Goal: Task Accomplishment & Management: Manage account settings

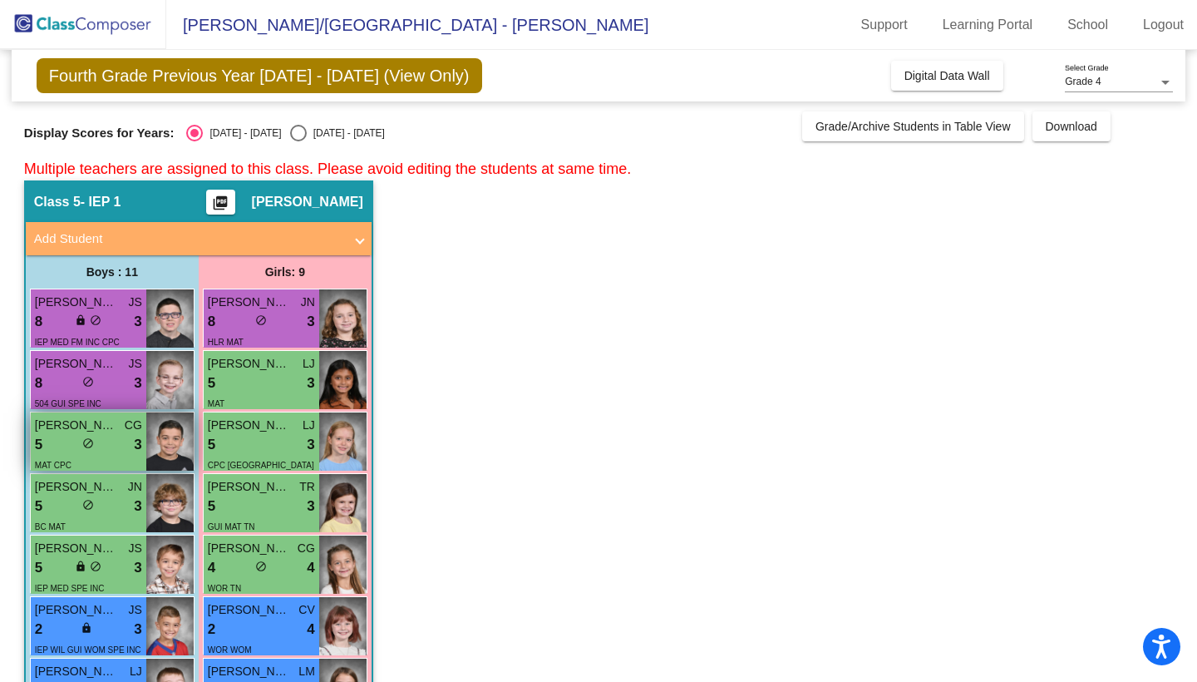
scroll to position [310, 0]
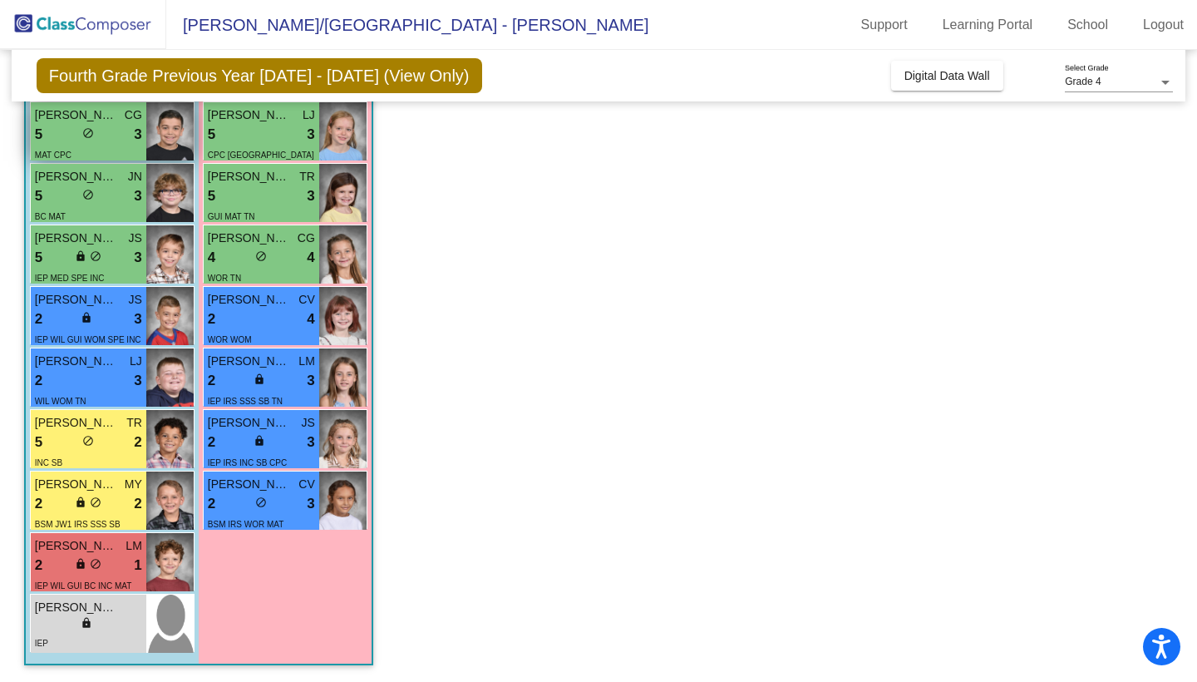
click at [90, 144] on div "5 lock do_not_disturb_alt 3" at bounding box center [88, 135] width 107 height 22
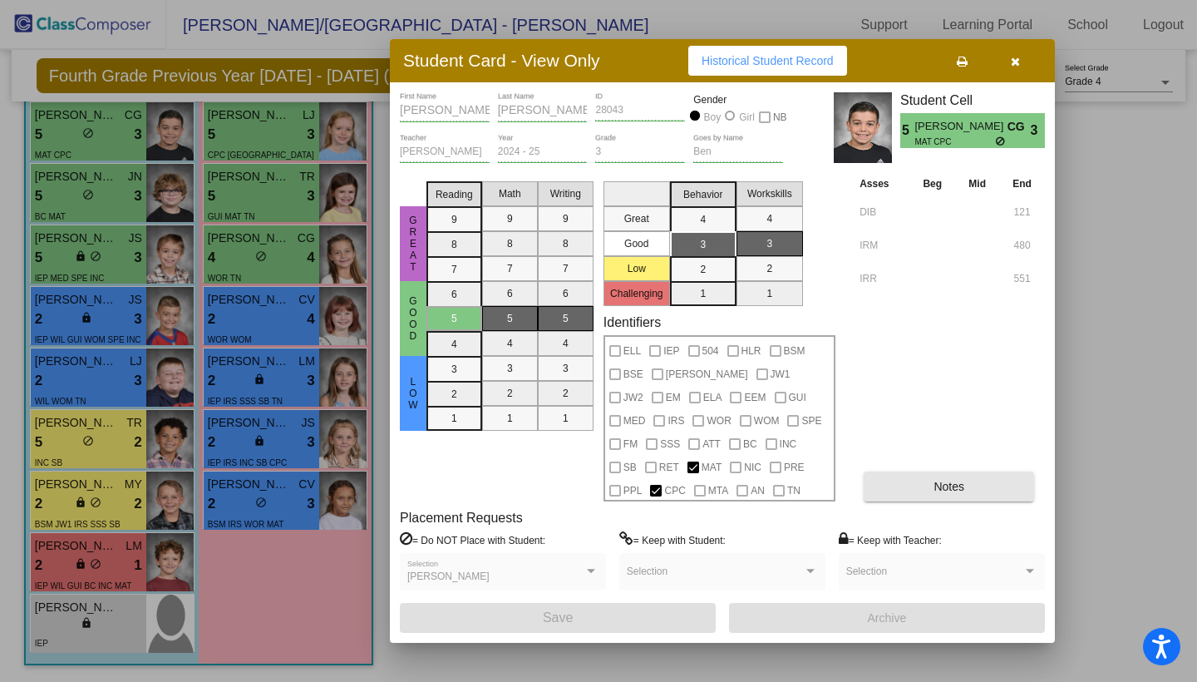
click at [909, 485] on button "Notes" at bounding box center [949, 486] width 170 height 30
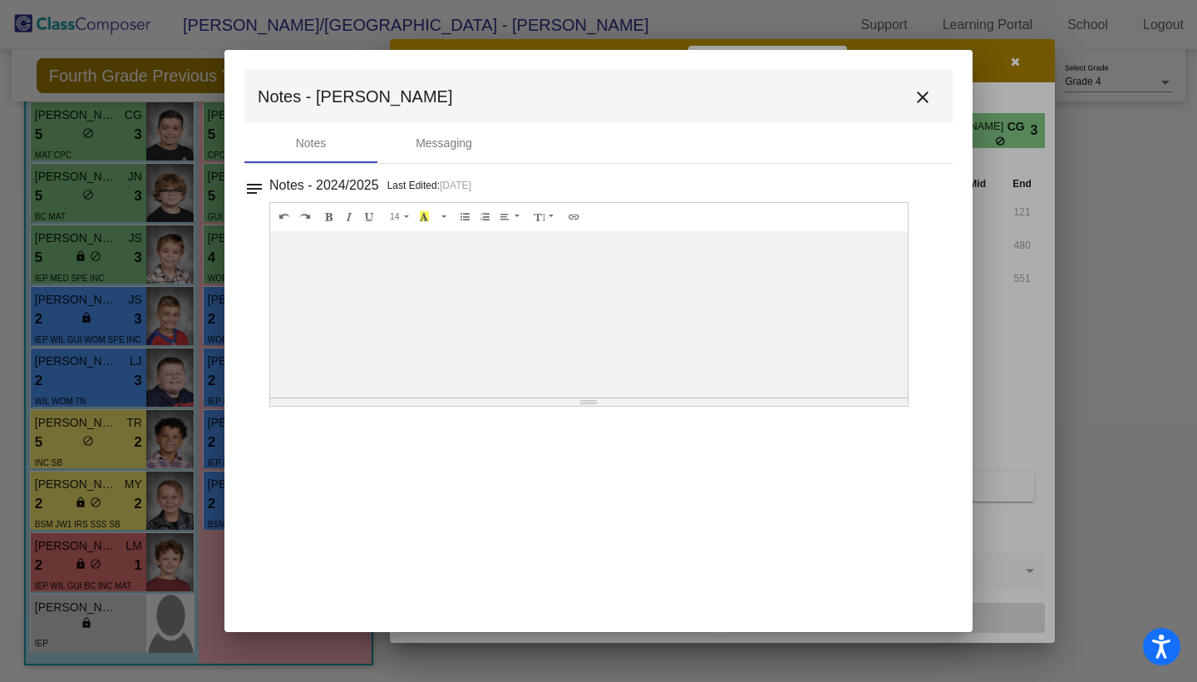
scroll to position [0, 0]
click at [918, 99] on mat-icon "close" at bounding box center [923, 97] width 20 height 20
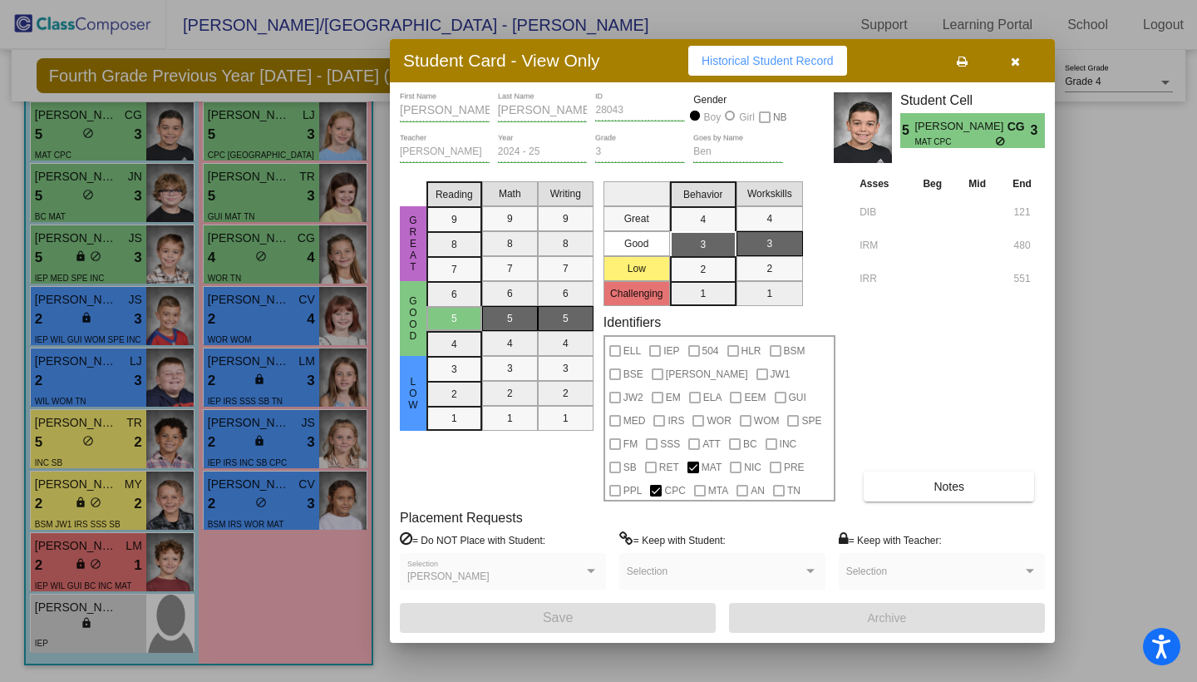
click at [102, 182] on div at bounding box center [598, 341] width 1197 height 682
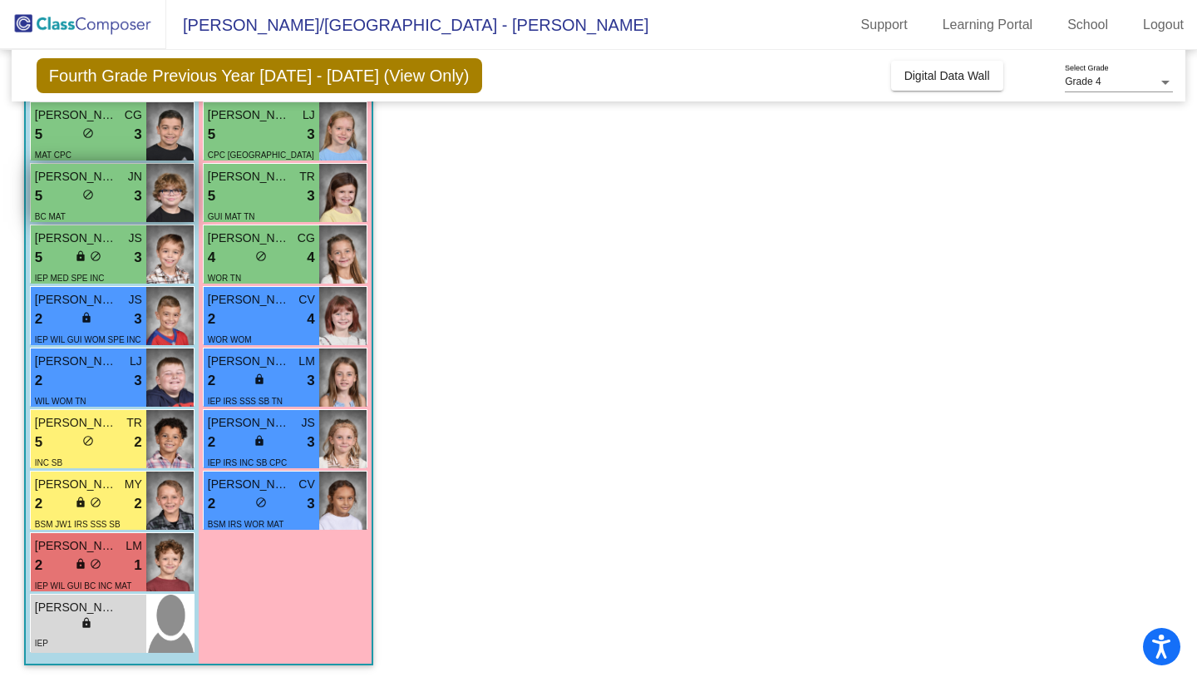
click at [102, 182] on span "[PERSON_NAME]" at bounding box center [76, 176] width 83 height 17
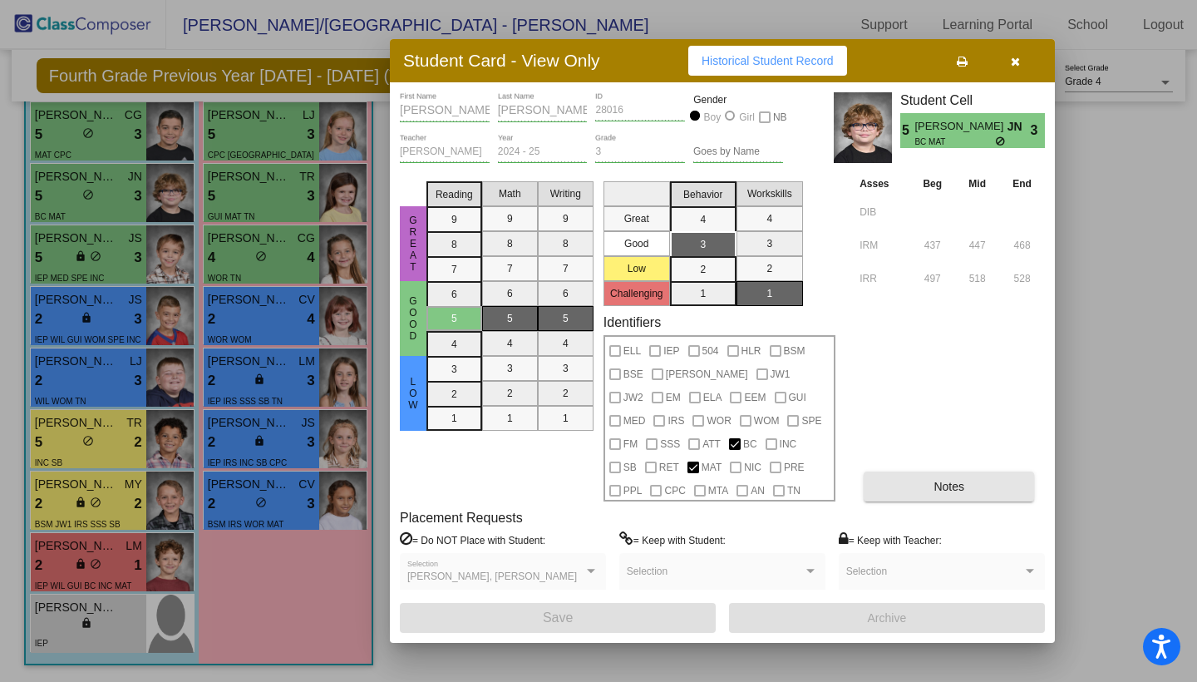
click at [893, 496] on button "Notes" at bounding box center [949, 486] width 170 height 30
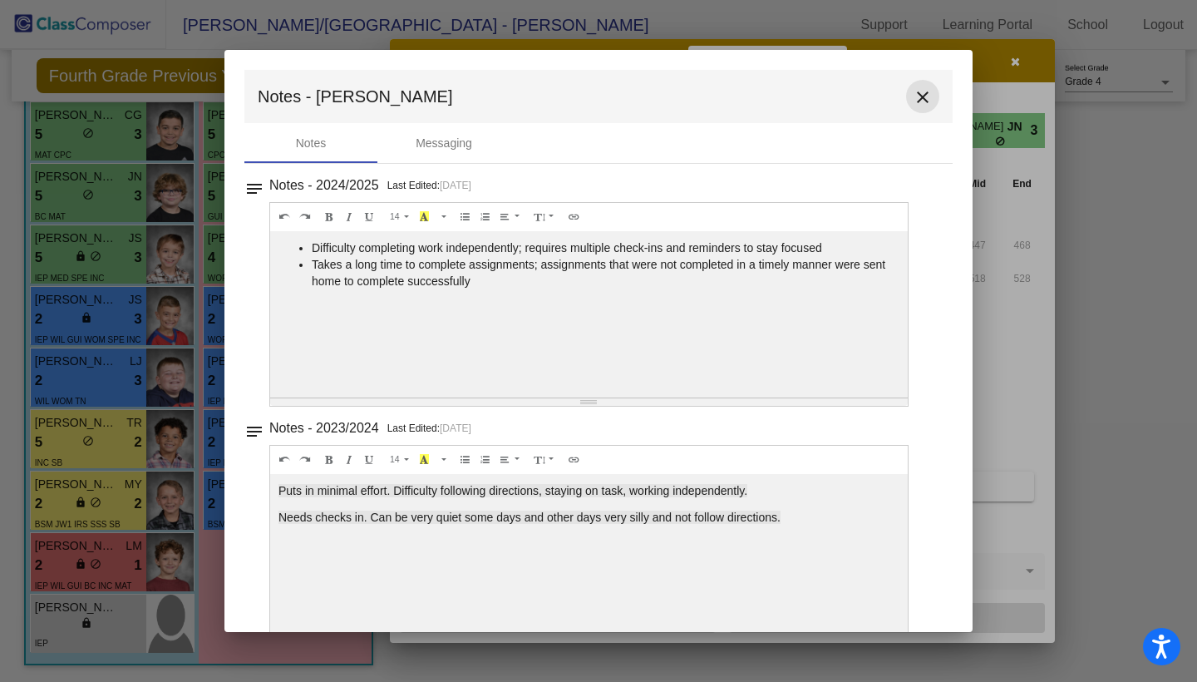
click at [918, 98] on mat-icon "close" at bounding box center [923, 97] width 20 height 20
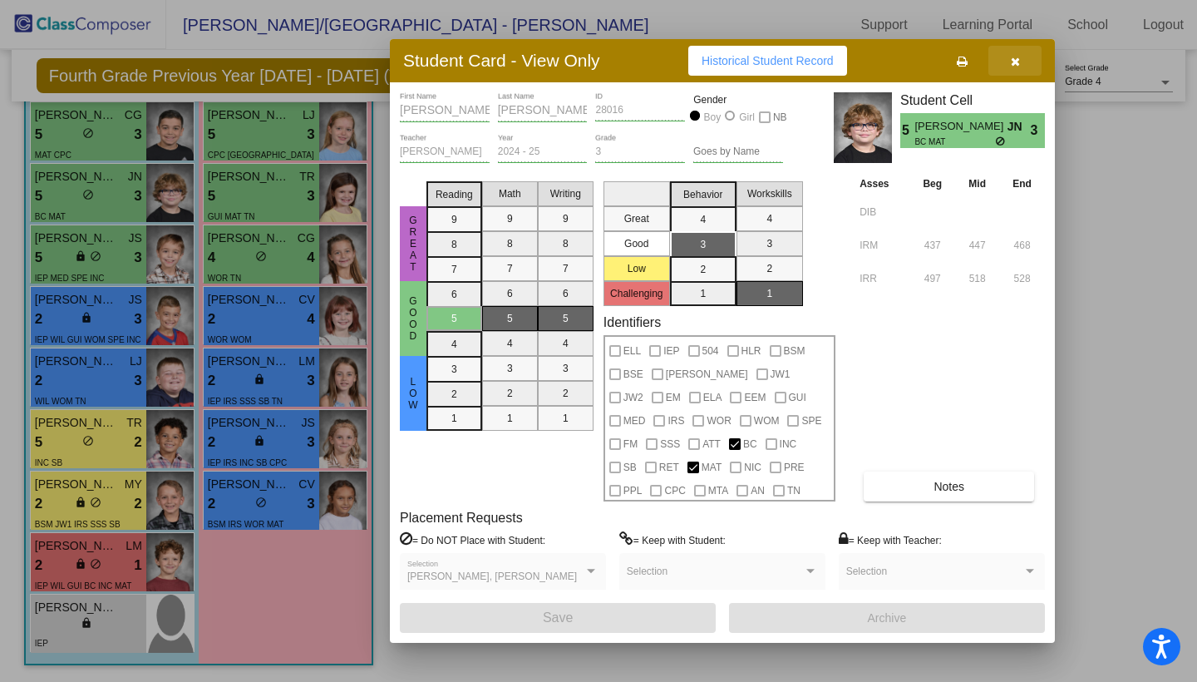
click at [1019, 62] on icon "button" at bounding box center [1015, 62] width 9 height 12
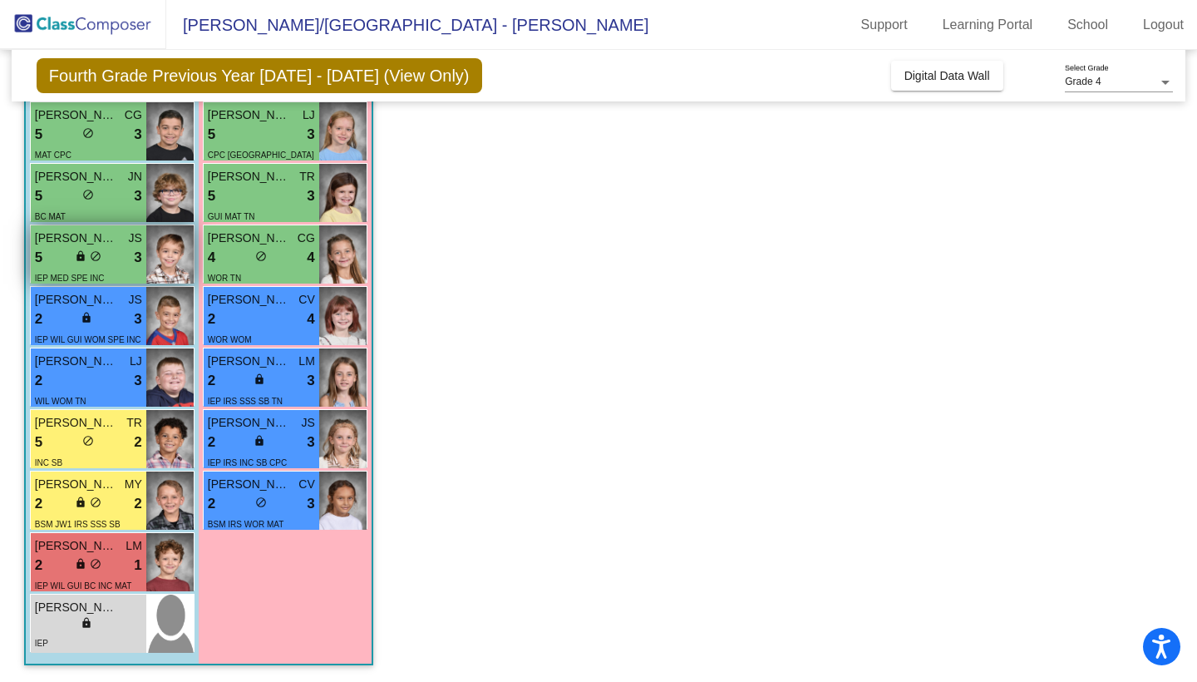
click at [77, 243] on span "[PERSON_NAME]" at bounding box center [76, 238] width 83 height 17
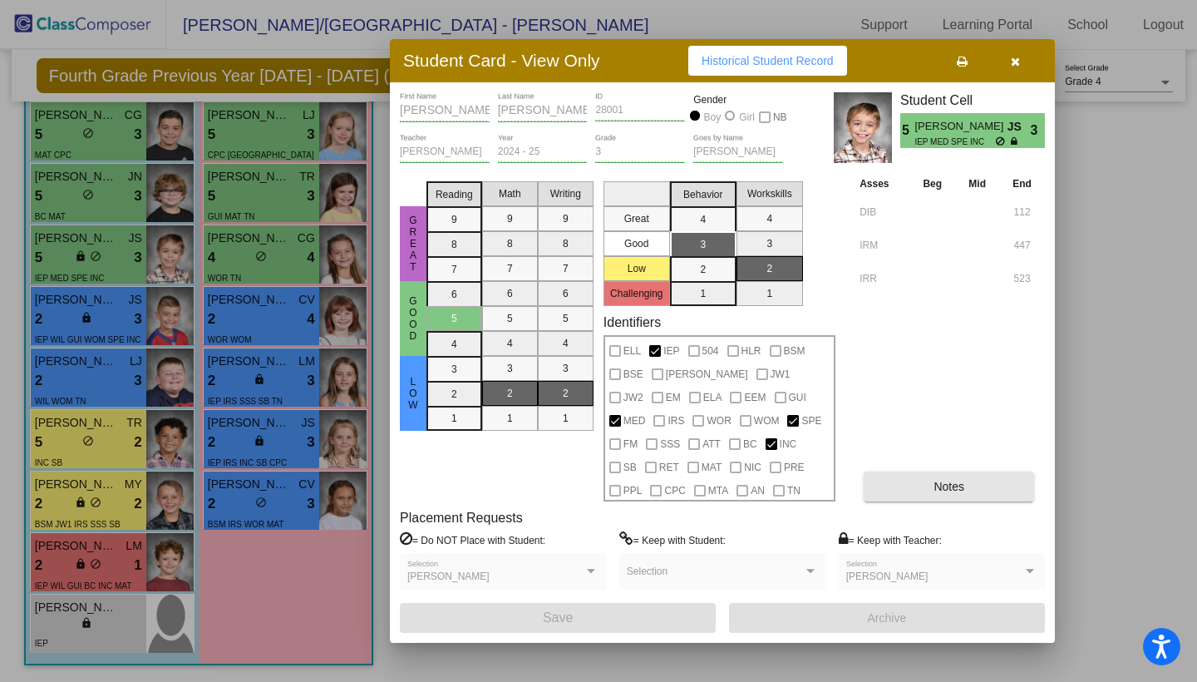
click at [919, 484] on button "Notes" at bounding box center [949, 486] width 170 height 30
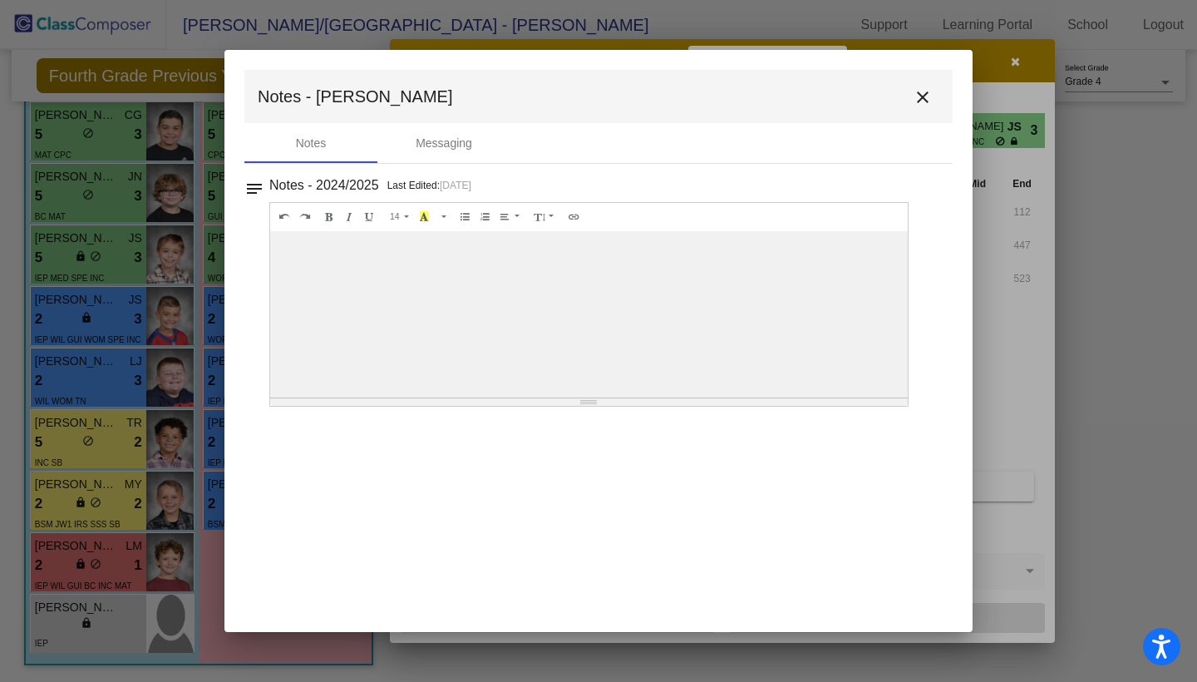
click at [926, 96] on mat-icon "close" at bounding box center [923, 97] width 20 height 20
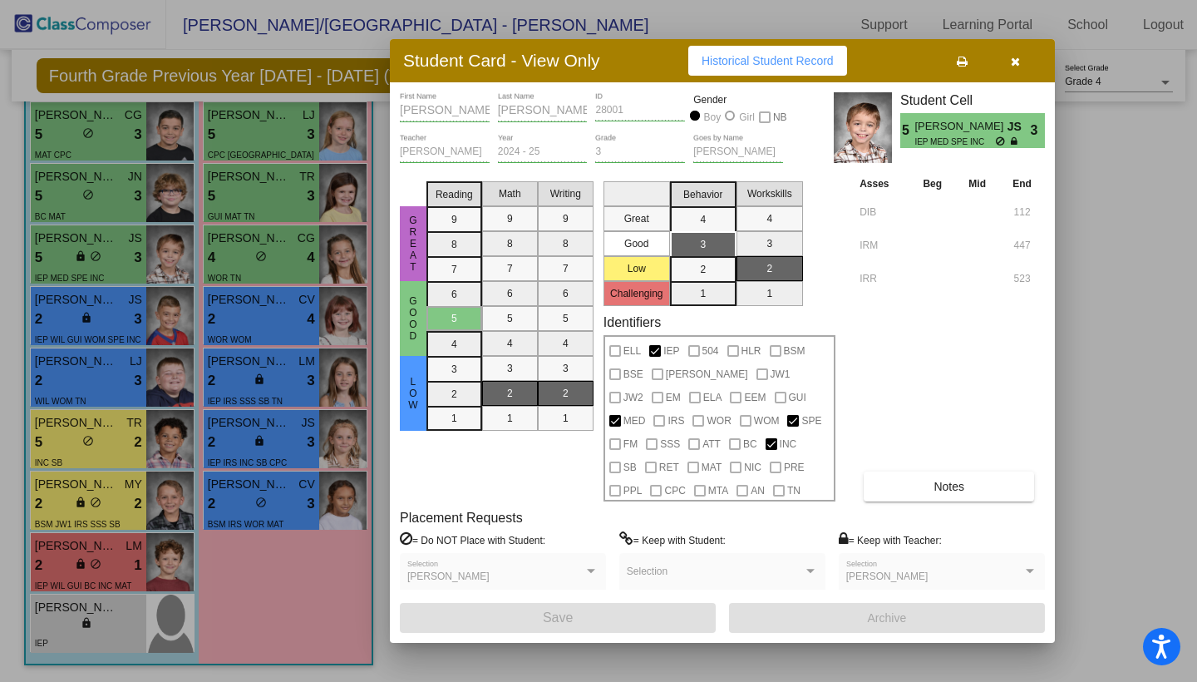
click at [121, 321] on div at bounding box center [598, 341] width 1197 height 682
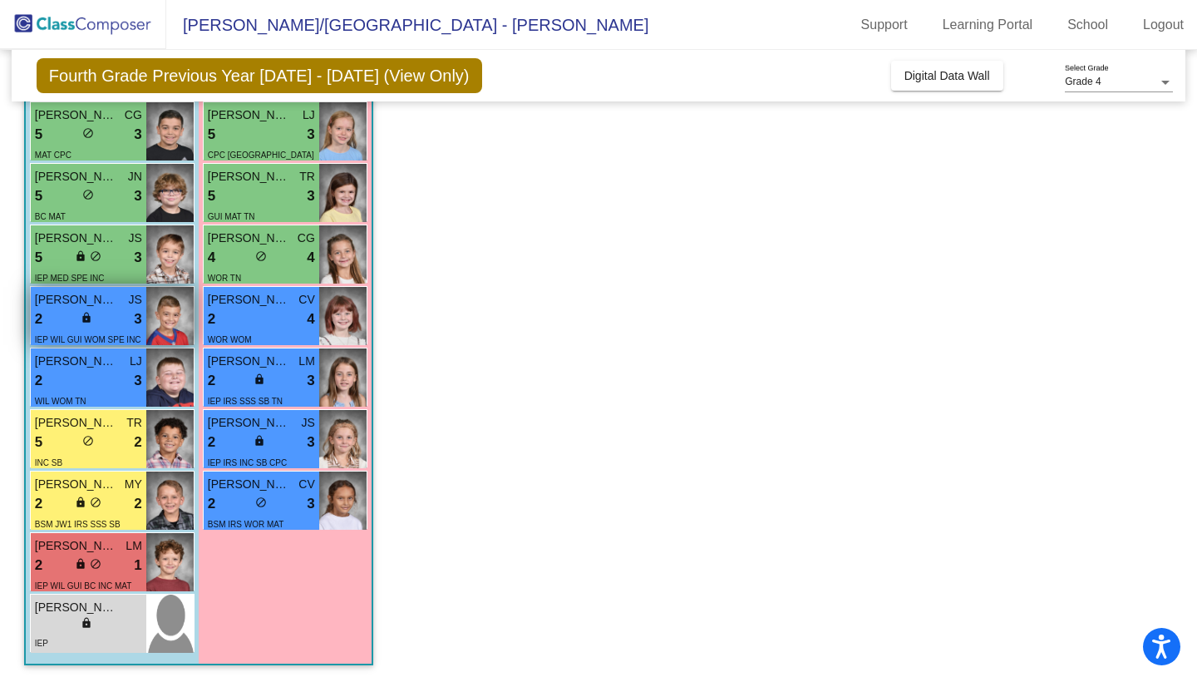
click at [126, 321] on div "2 lock do_not_disturb_alt 3" at bounding box center [88, 320] width 107 height 22
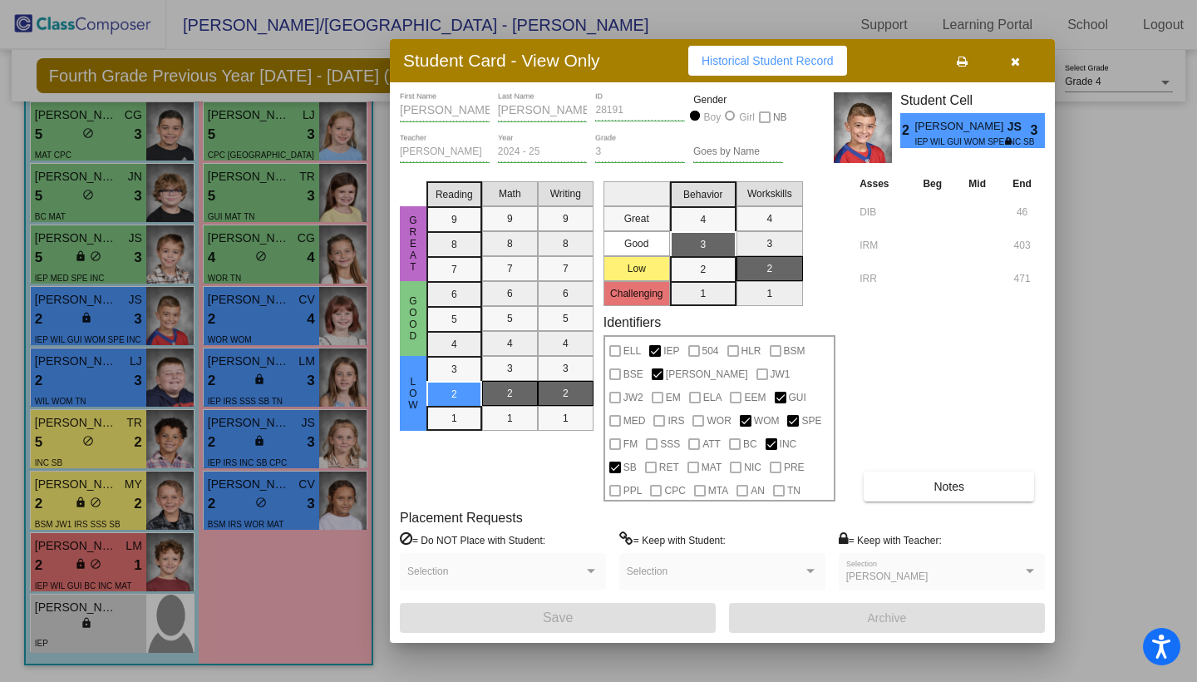
click at [958, 487] on span "Notes" at bounding box center [949, 486] width 31 height 13
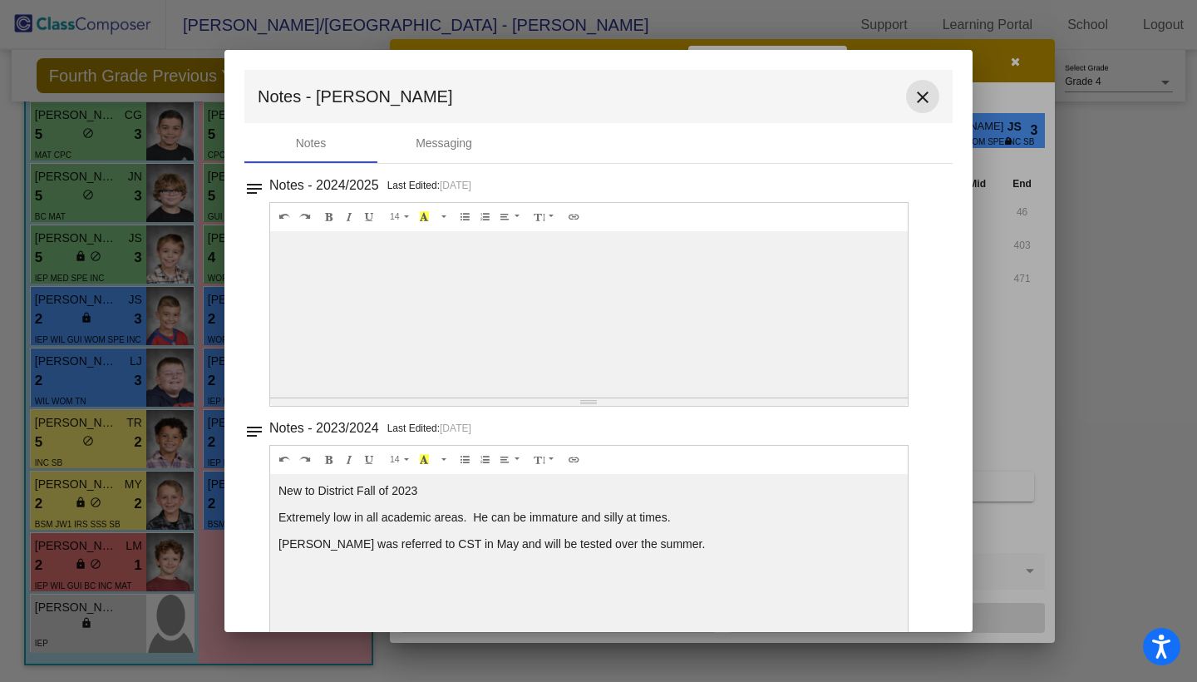
click at [915, 92] on mat-icon "close" at bounding box center [923, 97] width 20 height 20
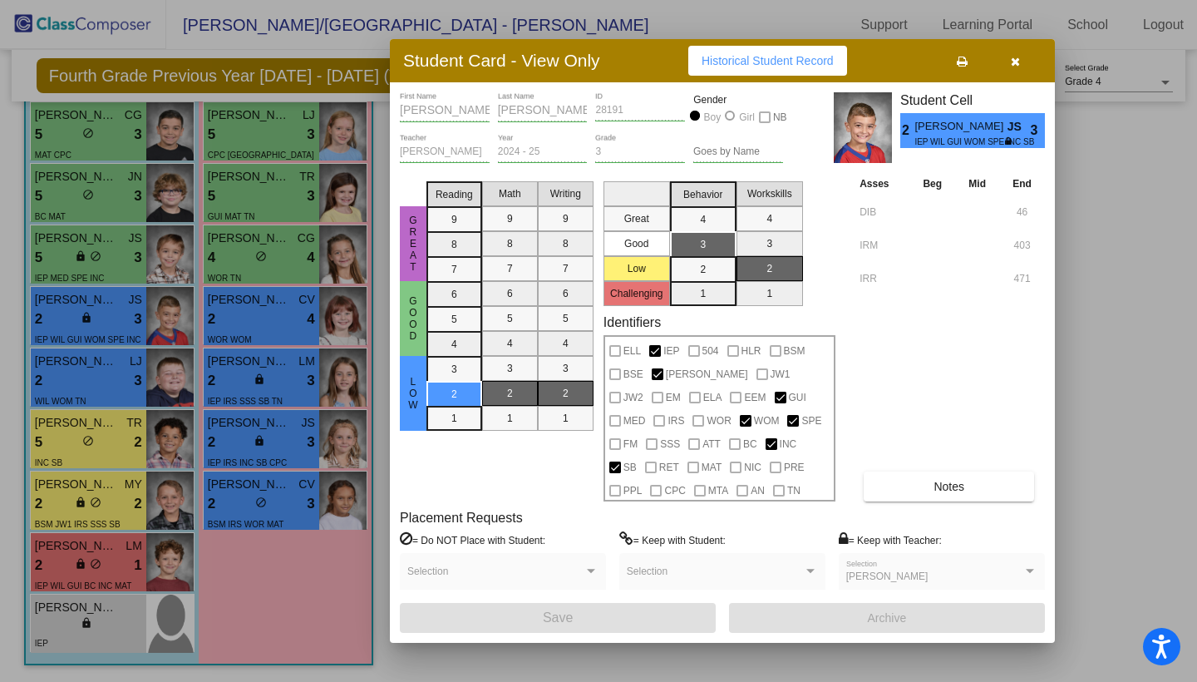
click at [98, 382] on div at bounding box center [598, 341] width 1197 height 682
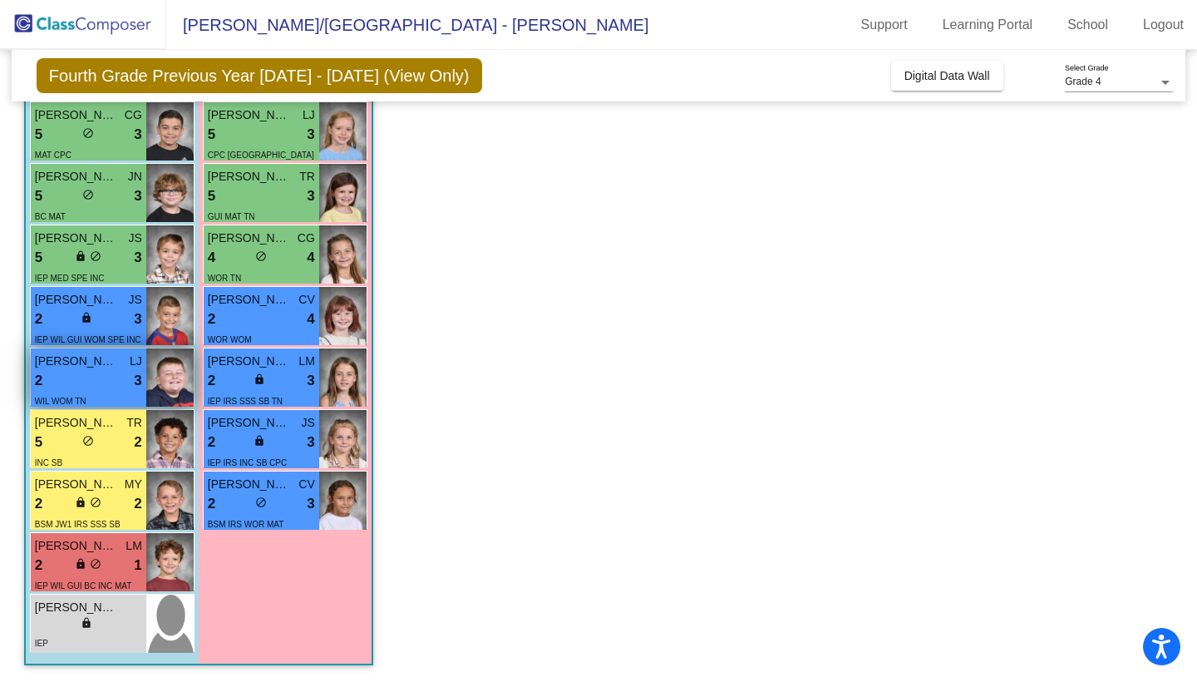
click at [106, 383] on div "2 lock do_not_disturb_alt 3" at bounding box center [88, 381] width 107 height 22
